Goal: Task Accomplishment & Management: Manage account settings

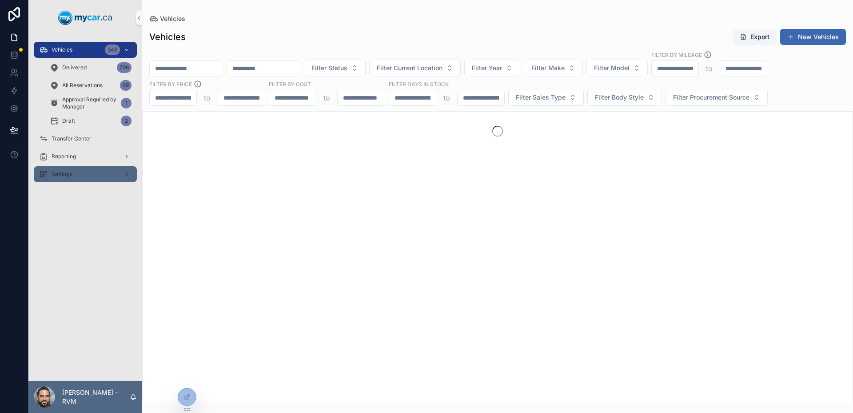
click at [88, 178] on div "Settings" at bounding box center [85, 174] width 92 height 14
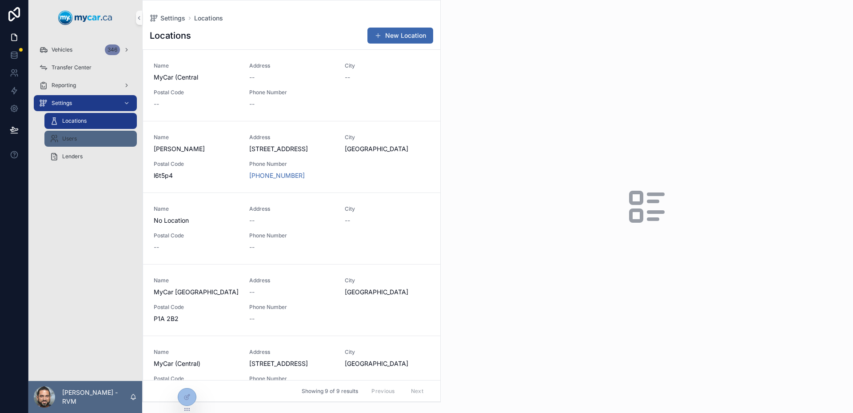
click at [76, 143] on div "Users" at bounding box center [91, 139] width 82 height 14
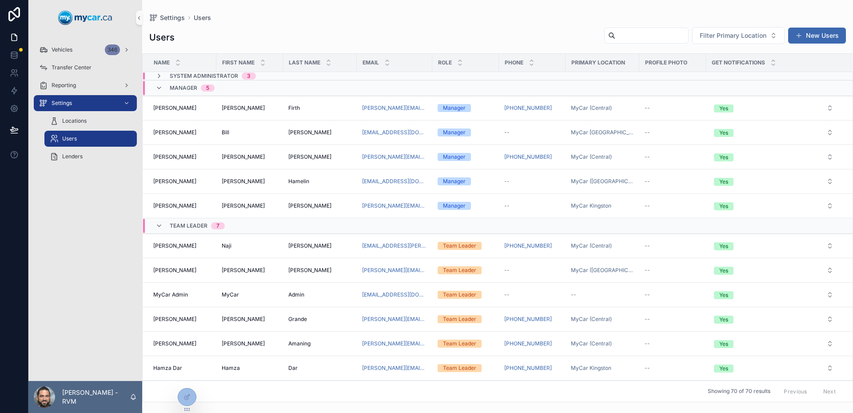
click at [623, 40] on input "scrollable content" at bounding box center [652, 35] width 73 height 12
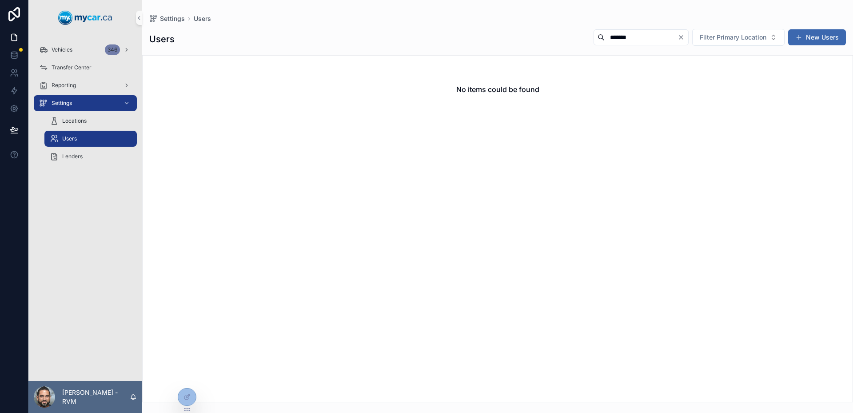
click at [623, 40] on input "*******" at bounding box center [641, 37] width 73 height 12
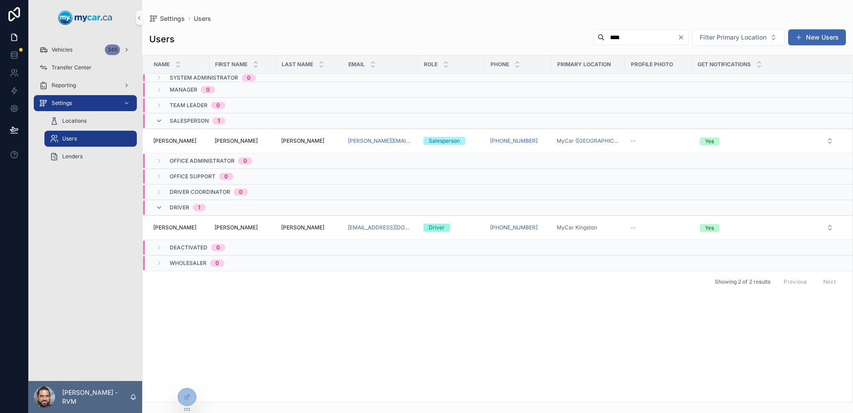
type input "****"
click at [671, 338] on div "Name First Name Last Name Email Role Phone Primary Location Profile Photo Get N…" at bounding box center [498, 229] width 710 height 346
click at [8, 67] on link at bounding box center [14, 73] width 28 height 18
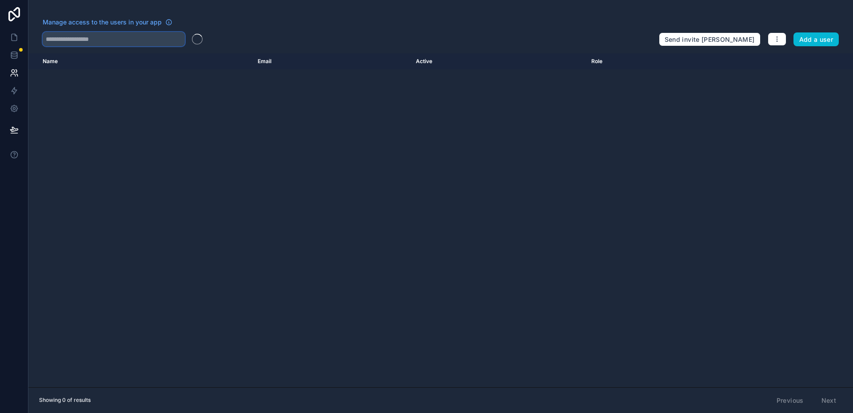
click at [126, 43] on input "text" at bounding box center [114, 39] width 142 height 14
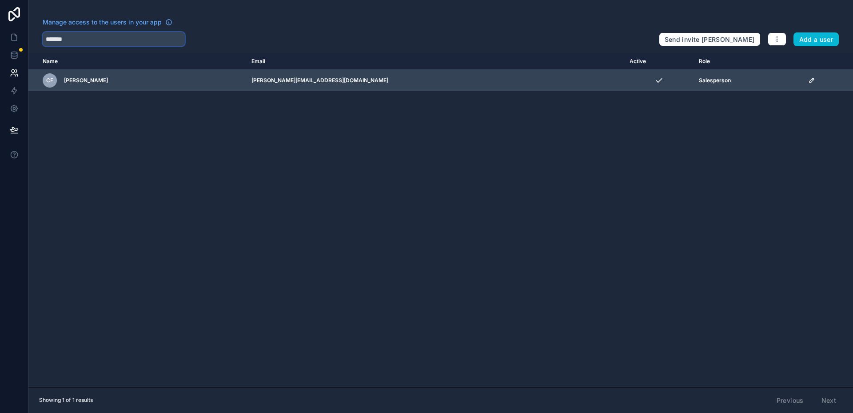
type input "*******"
click at [809, 78] on icon "scrollable content" at bounding box center [812, 80] width 7 height 7
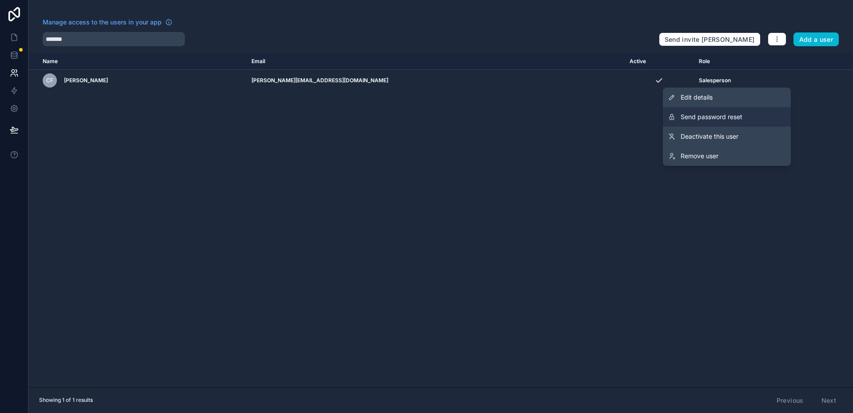
click at [760, 111] on button "Send password reset" at bounding box center [727, 117] width 128 height 20
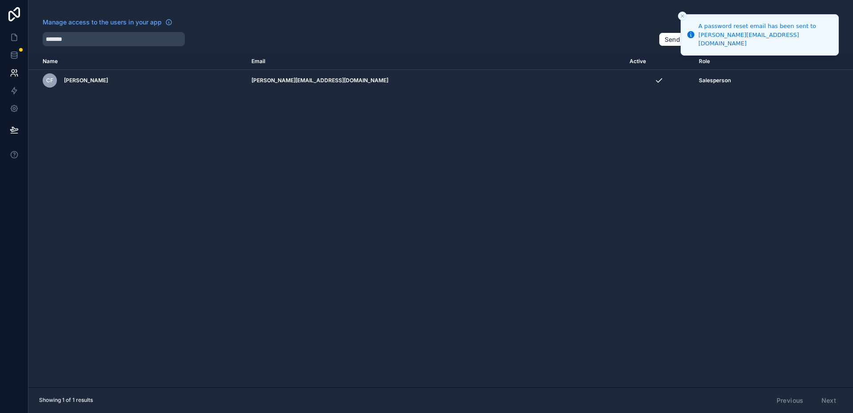
click at [743, 124] on div "Name Email Active Role [DOMAIN_NAME] [PERSON_NAME] Francis [EMAIL_ADDRESS][DOMA…" at bounding box center [440, 220] width 825 height 334
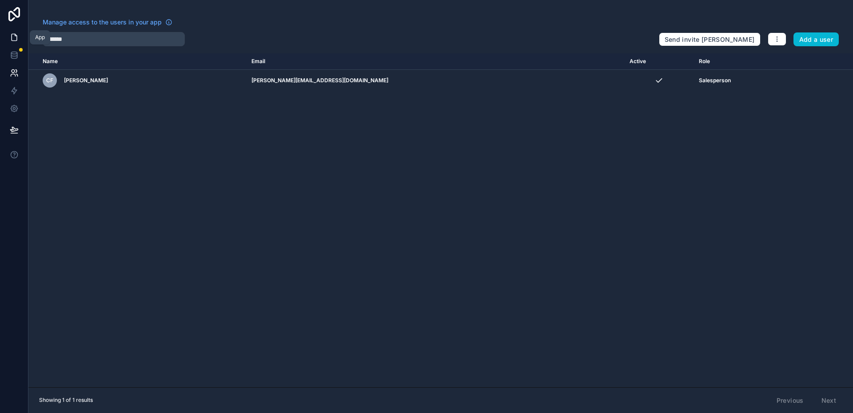
click at [12, 32] on link at bounding box center [14, 37] width 28 height 18
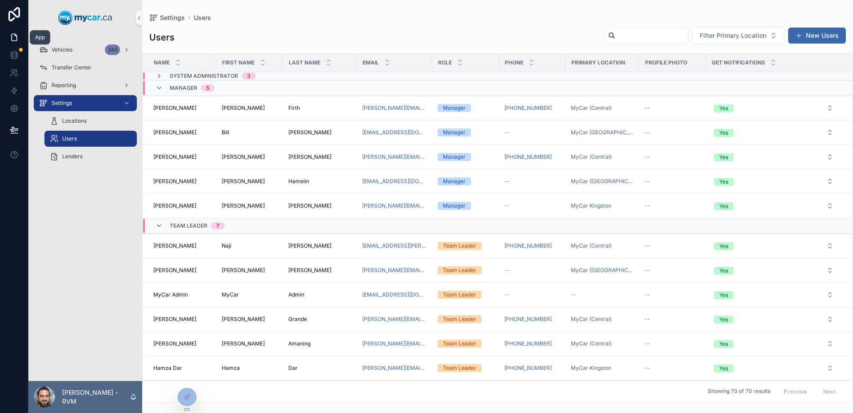
click at [15, 38] on icon at bounding box center [14, 37] width 9 height 9
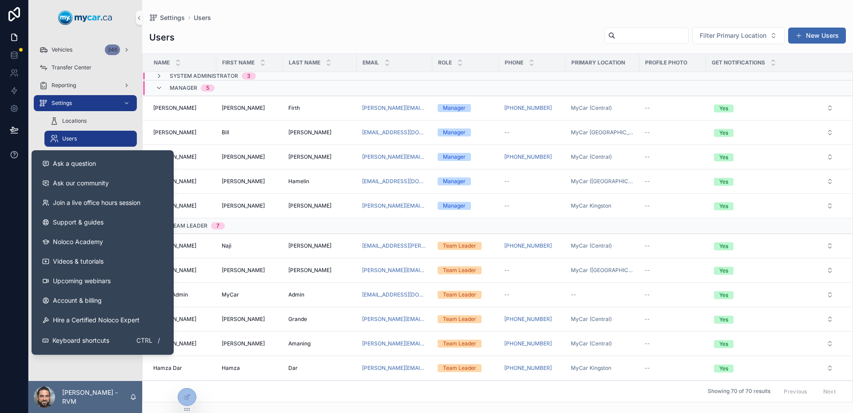
click at [21, 149] on button at bounding box center [14, 154] width 28 height 25
click at [63, 160] on span "Ask a question" at bounding box center [74, 163] width 43 height 9
